Goal: Task Accomplishment & Management: Manage account settings

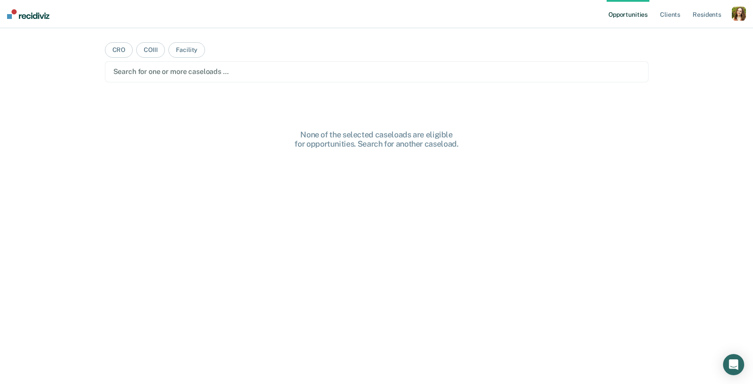
click at [739, 19] on div "button" at bounding box center [739, 14] width 14 height 14
click at [678, 34] on link "Profile" at bounding box center [703, 35] width 71 height 7
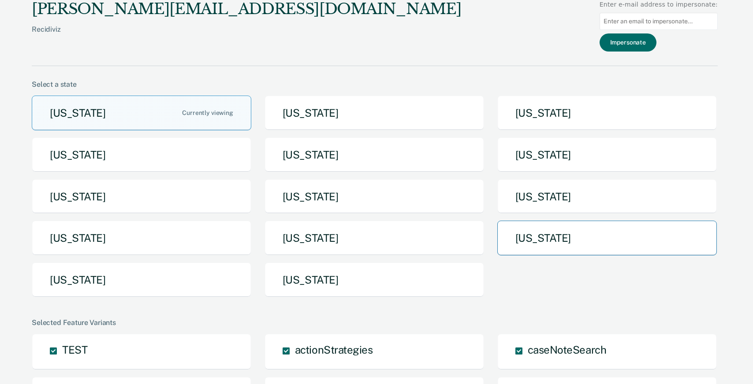
click at [513, 239] on button "[US_STATE]" at bounding box center [607, 238] width 220 height 35
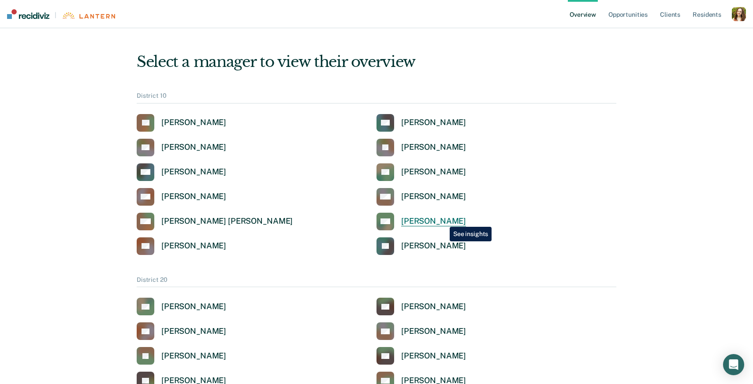
click at [443, 220] on div "[PERSON_NAME]" at bounding box center [433, 221] width 65 height 10
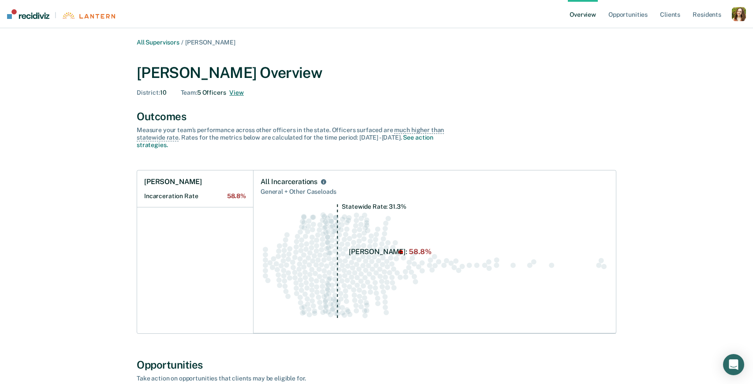
click at [242, 94] on button "View" at bounding box center [236, 92] width 14 height 7
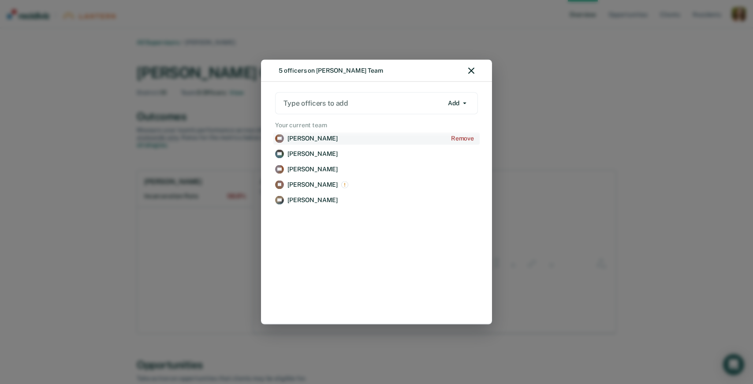
click at [307, 140] on p "[PERSON_NAME]" at bounding box center [312, 138] width 50 height 7
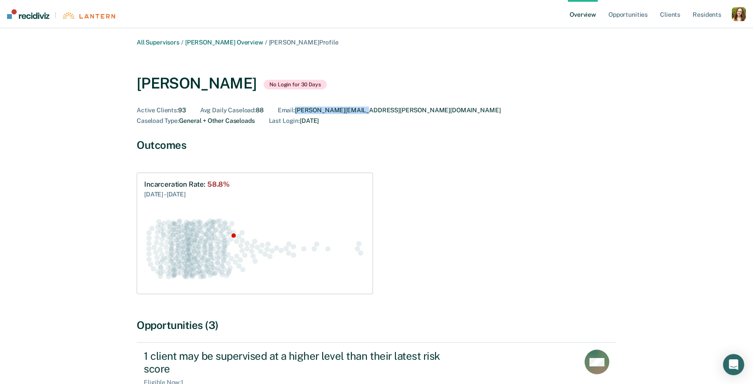
drag, startPoint x: 365, startPoint y: 111, endPoint x: 299, endPoint y: 109, distance: 65.7
click at [299, 109] on div "Active Clients : 93 Avg Daily Caseload : 88 Email : [PERSON_NAME][EMAIL_ADDRESS…" at bounding box center [377, 116] width 480 height 19
copy div "[PERSON_NAME][EMAIL_ADDRESS][PERSON_NAME][DOMAIN_NAME]"
click at [741, 15] on div "button" at bounding box center [739, 14] width 14 height 14
click at [693, 32] on link "Profile" at bounding box center [703, 35] width 71 height 7
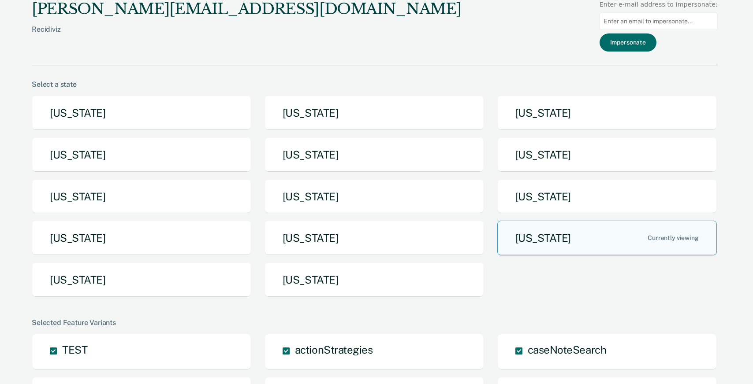
click at [671, 27] on input at bounding box center [659, 21] width 118 height 17
paste input "[PERSON_NAME][EMAIL_ADDRESS][PERSON_NAME][DOMAIN_NAME]"
type input "[PERSON_NAME][EMAIL_ADDRESS][PERSON_NAME][DOMAIN_NAME]"
click at [642, 43] on button "Impersonate" at bounding box center [628, 43] width 57 height 18
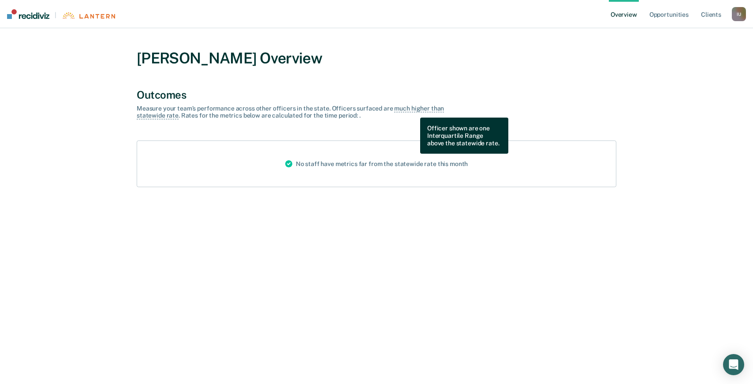
click at [414, 111] on span "much higher than statewide rate" at bounding box center [290, 112] width 307 height 15
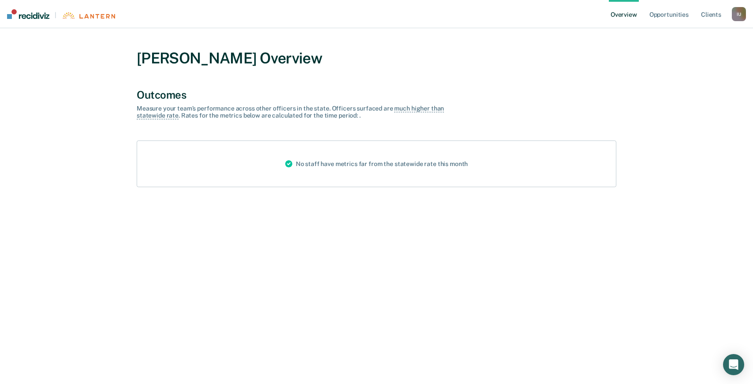
click at [739, 19] on div "I U" at bounding box center [739, 14] width 14 height 14
click at [523, 52] on div "CHUCK BAKER Overview" at bounding box center [377, 58] width 480 height 18
